Goal: Task Accomplishment & Management: Complete application form

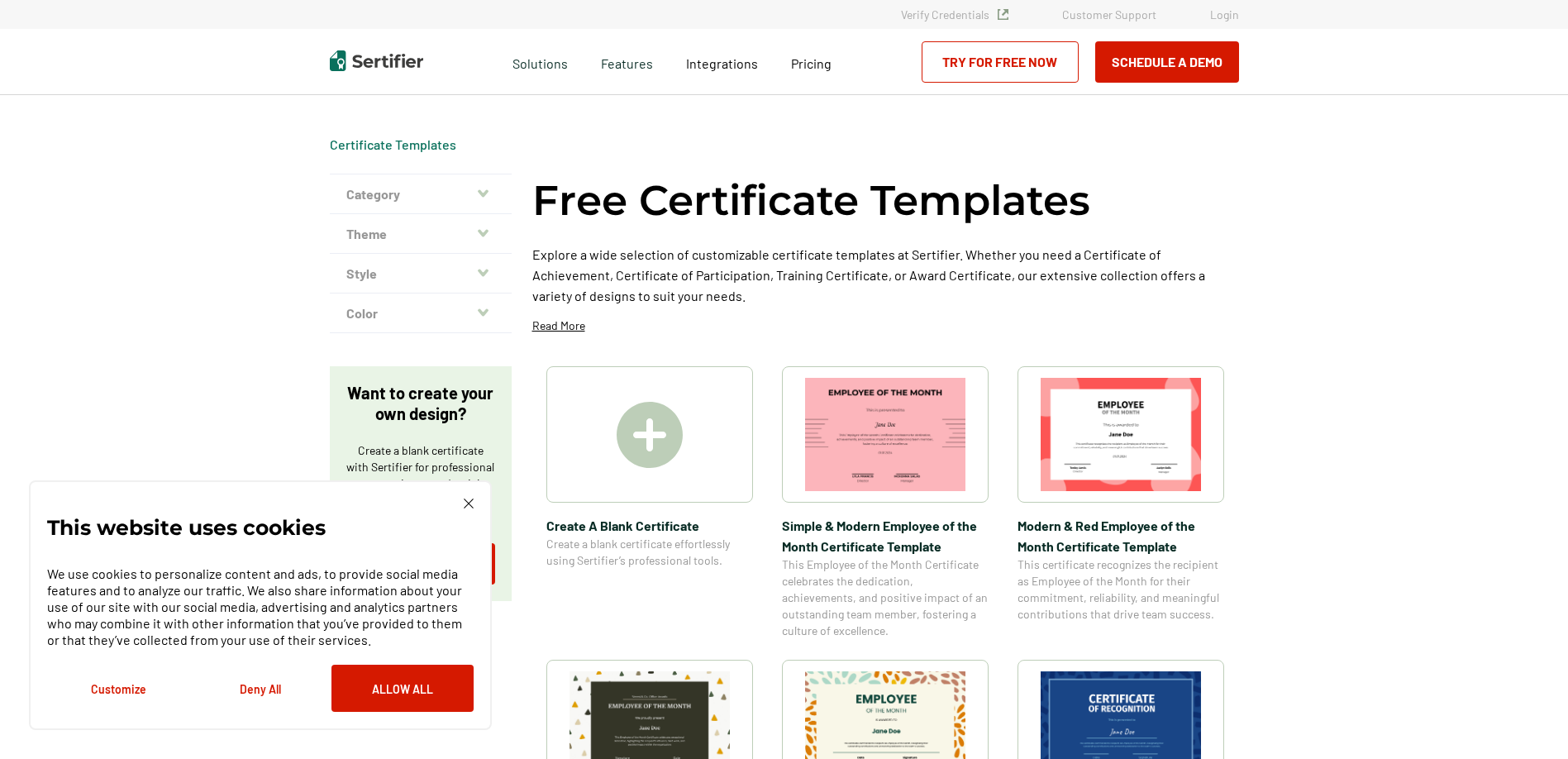
click at [626, 453] on img at bounding box center [650, 435] width 66 height 66
click at [469, 496] on div "This website uses cookies We use cookies to personalize content and ads, to pro…" at bounding box center [260, 605] width 463 height 250
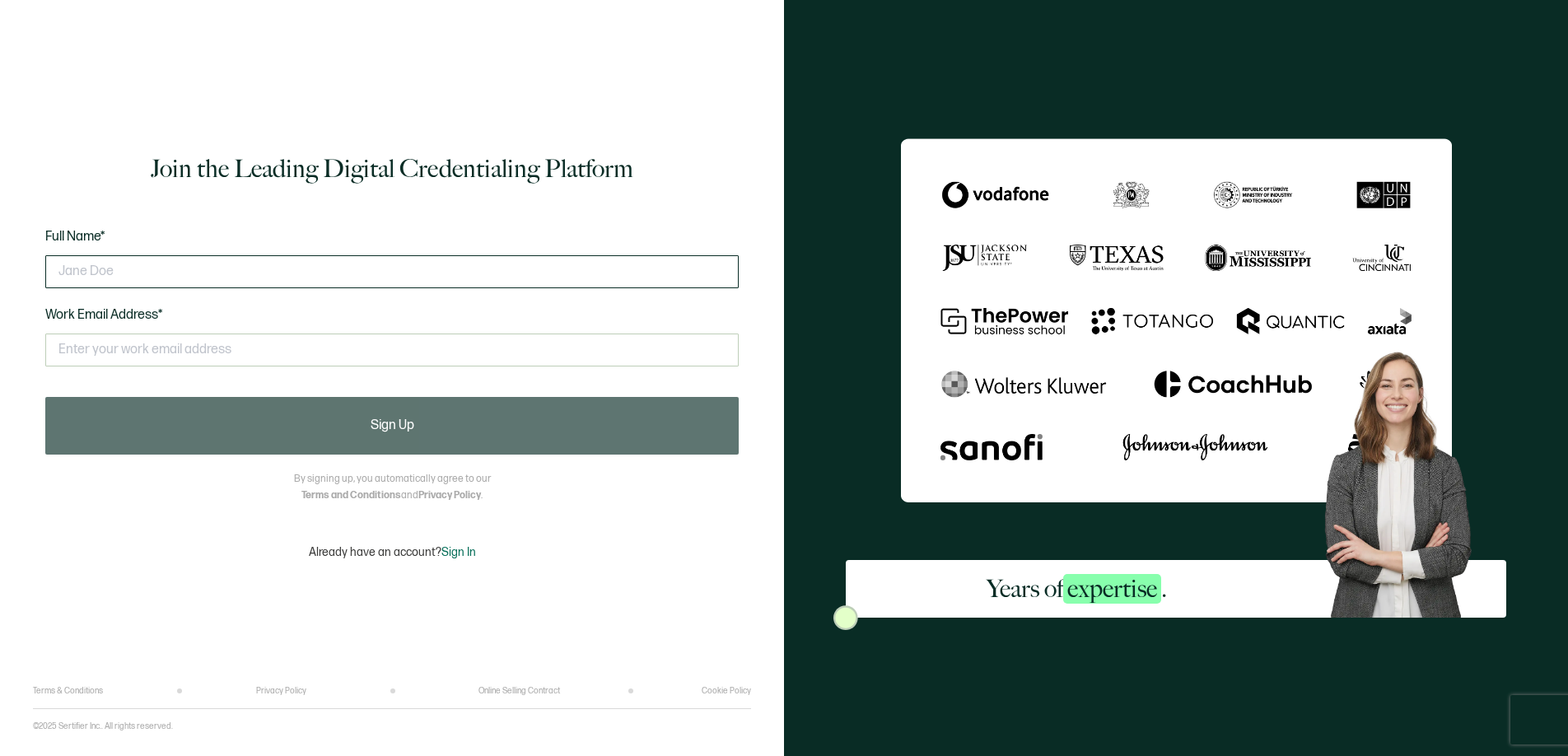
click at [123, 273] on input "text" at bounding box center [392, 272] width 694 height 33
type input "Mustafa Khaliqi"
click at [112, 354] on input "text" at bounding box center [392, 350] width 694 height 33
